Goal: Task Accomplishment & Management: Manage account settings

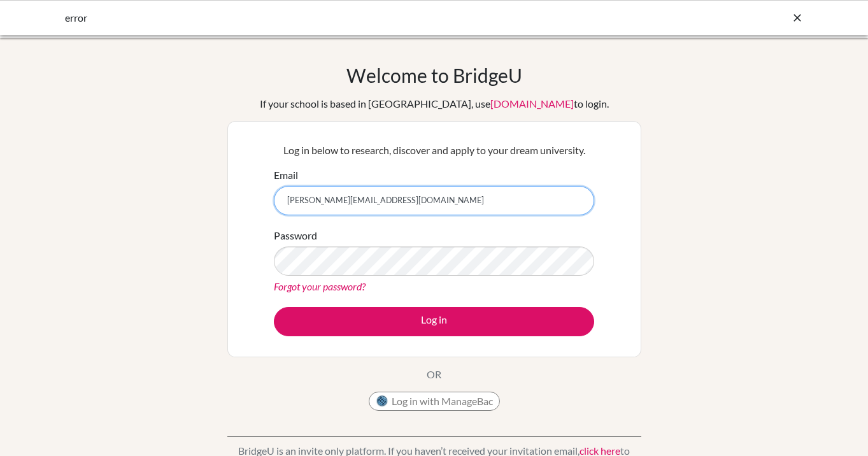
click at [274, 307] on button "Log in" at bounding box center [434, 321] width 320 height 29
click at [401, 191] on input "t.afanasyeva@mkis.edu.my" at bounding box center [434, 200] width 320 height 29
type input "[EMAIL_ADDRESS][DOMAIN_NAME]"
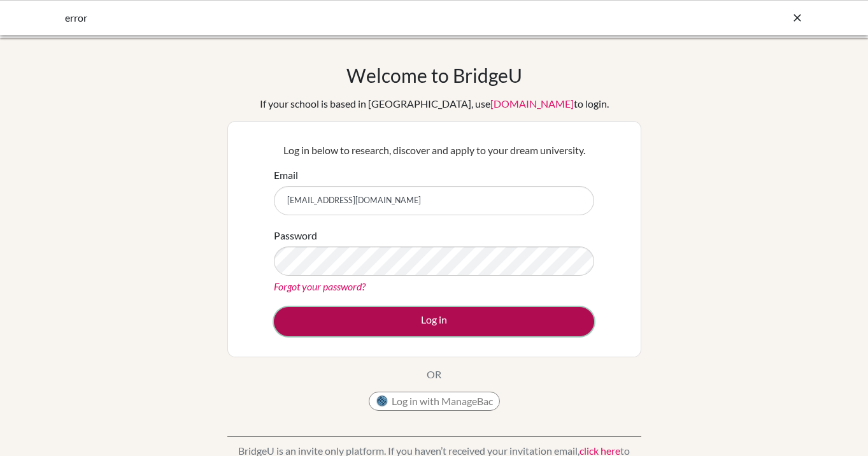
click at [390, 320] on button "Log in" at bounding box center [434, 321] width 320 height 29
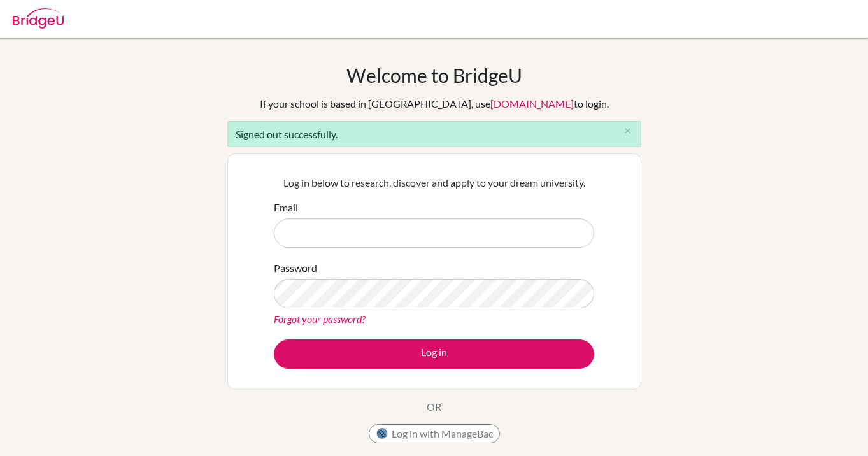
click at [408, 230] on input "Email" at bounding box center [434, 232] width 320 height 29
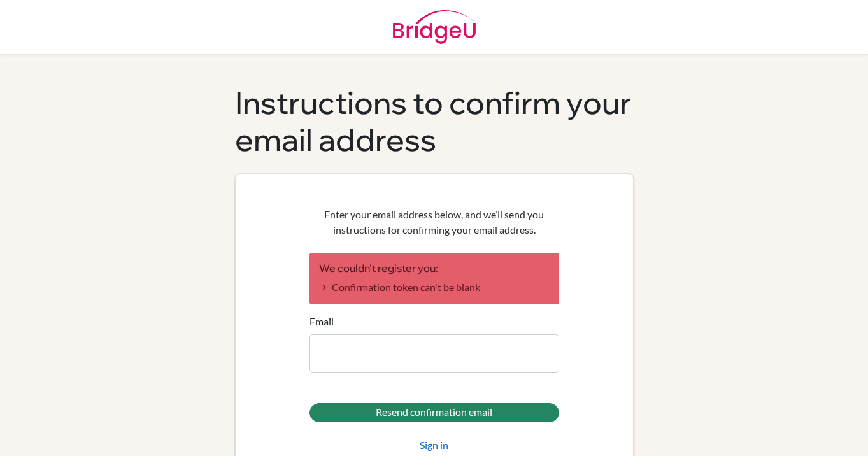
click at [392, 358] on input "Email" at bounding box center [434, 353] width 250 height 38
type input "t.afanasyeva@mkis.edu.my"
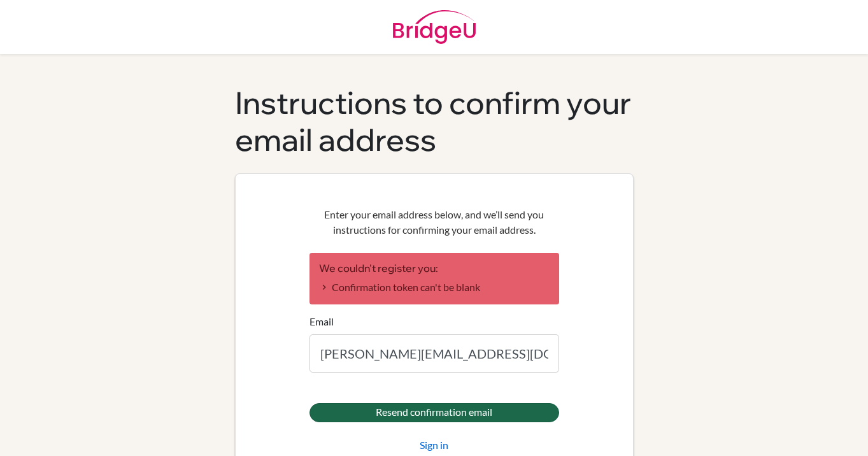
scroll to position [41, 0]
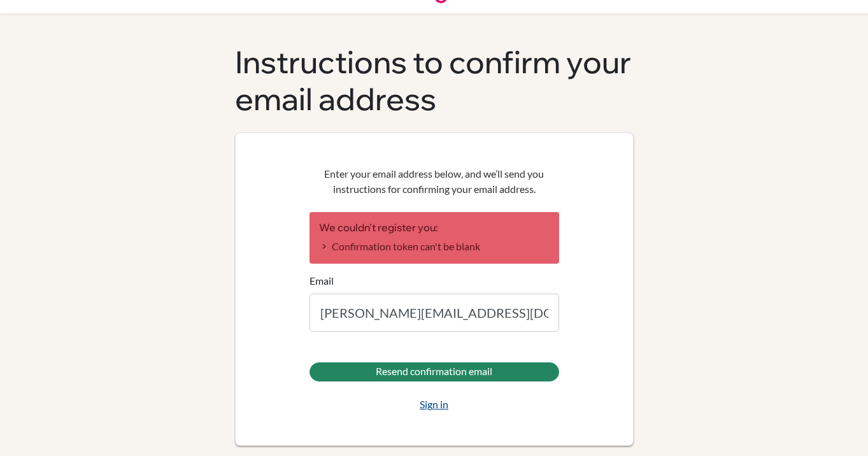
click at [430, 406] on link "Sign in" at bounding box center [434, 404] width 29 height 15
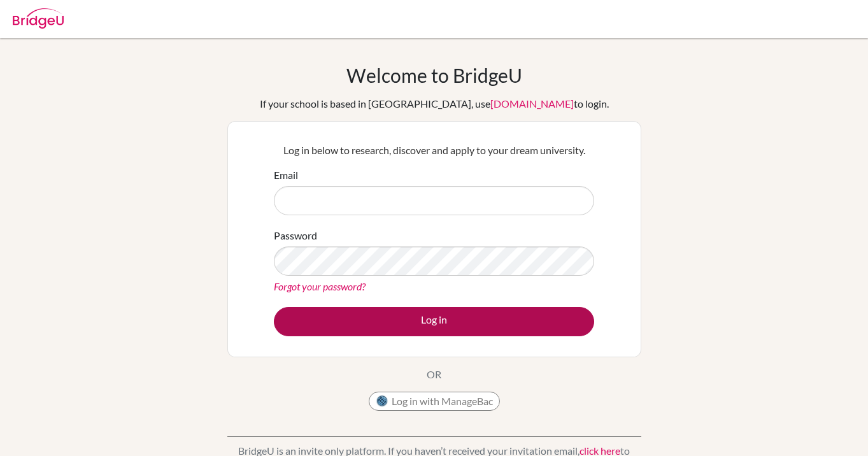
type input "t.afanasyeva@mkis.edu.my"
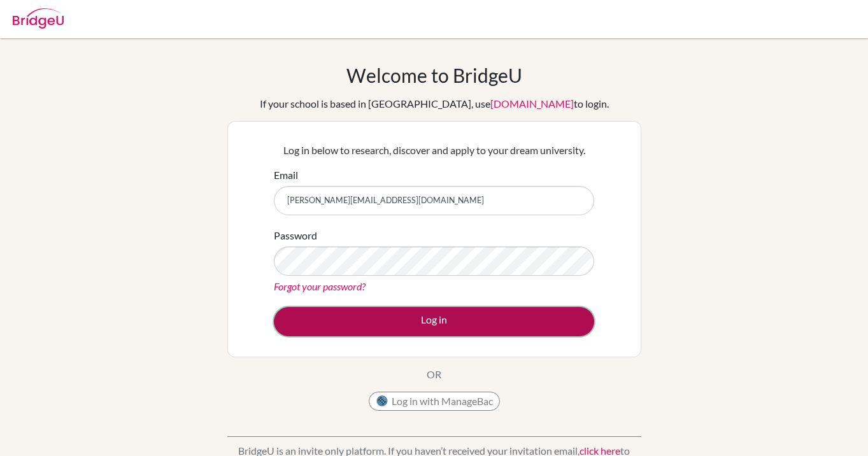
click at [402, 323] on button "Log in" at bounding box center [434, 321] width 320 height 29
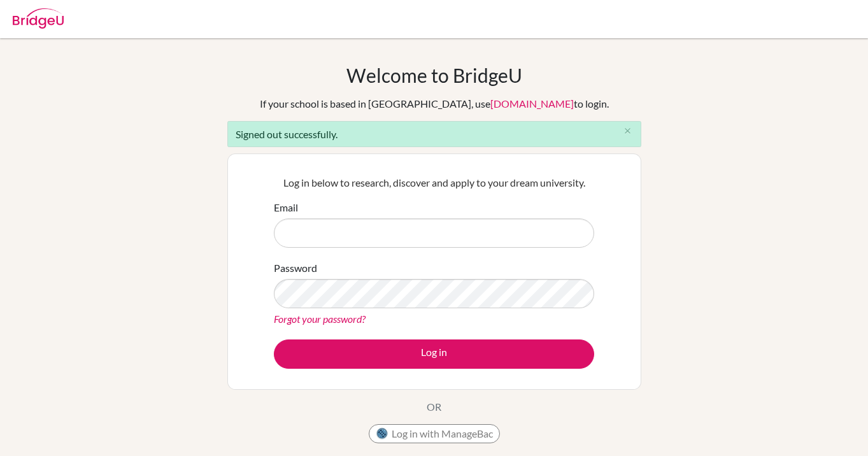
type input "[EMAIL_ADDRESS][DOMAIN_NAME]"
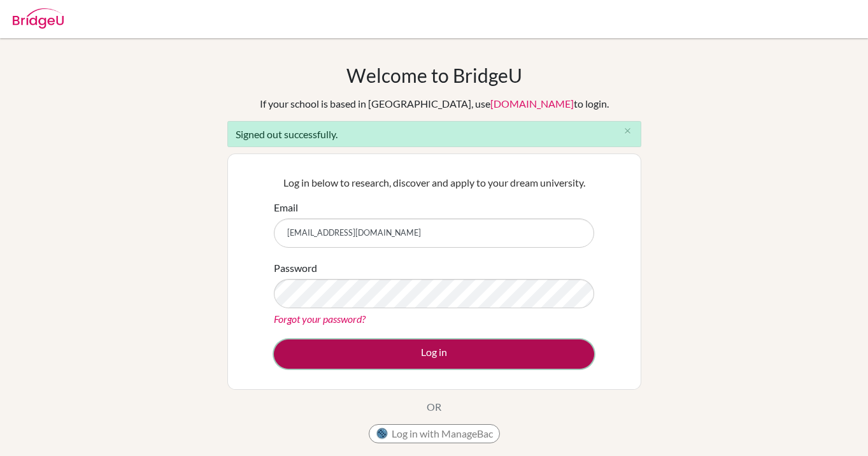
click at [404, 355] on button "Log in" at bounding box center [434, 353] width 320 height 29
